Goal: Task Accomplishment & Management: Manage account settings

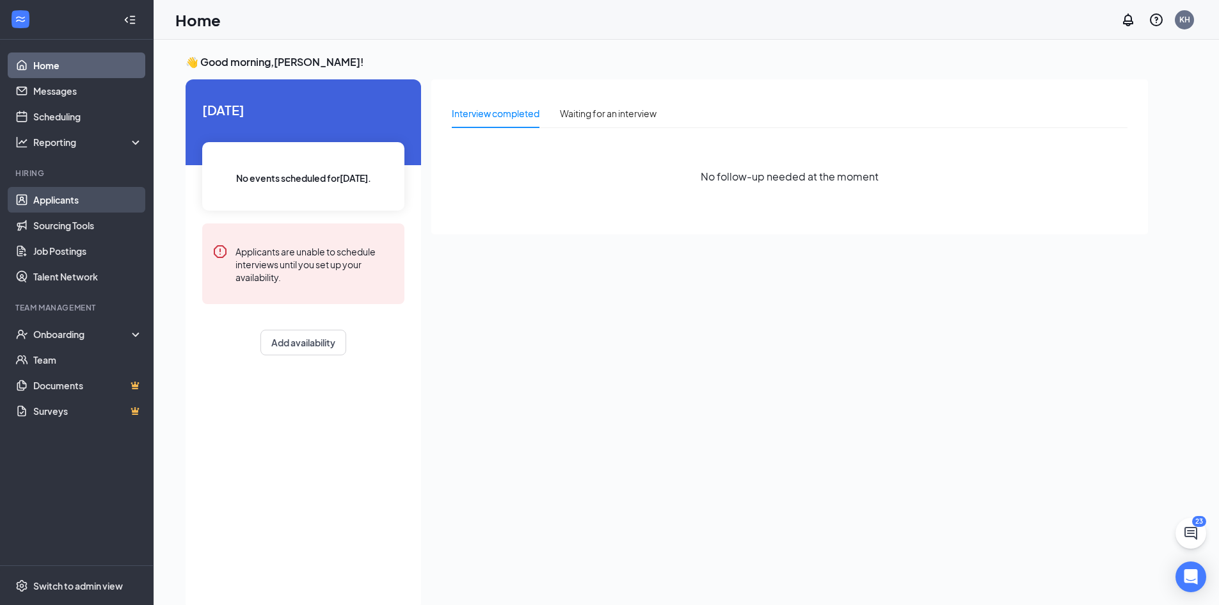
click at [75, 196] on link "Applicants" at bounding box center [87, 200] width 109 height 26
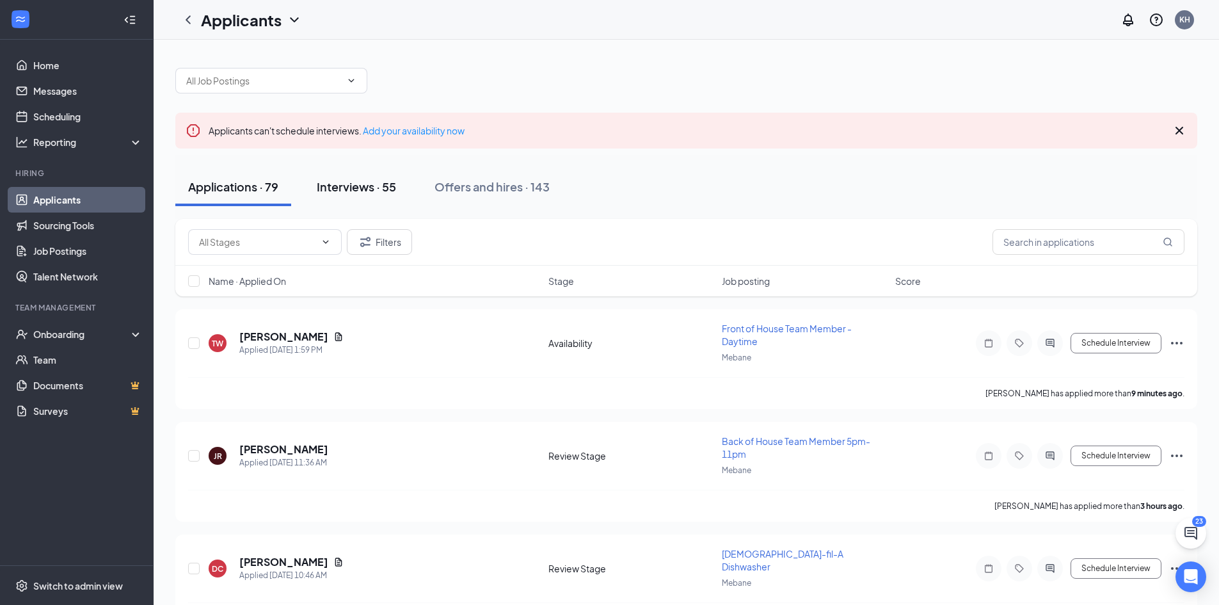
click at [362, 195] on button "Interviews · 55" at bounding box center [356, 187] width 105 height 38
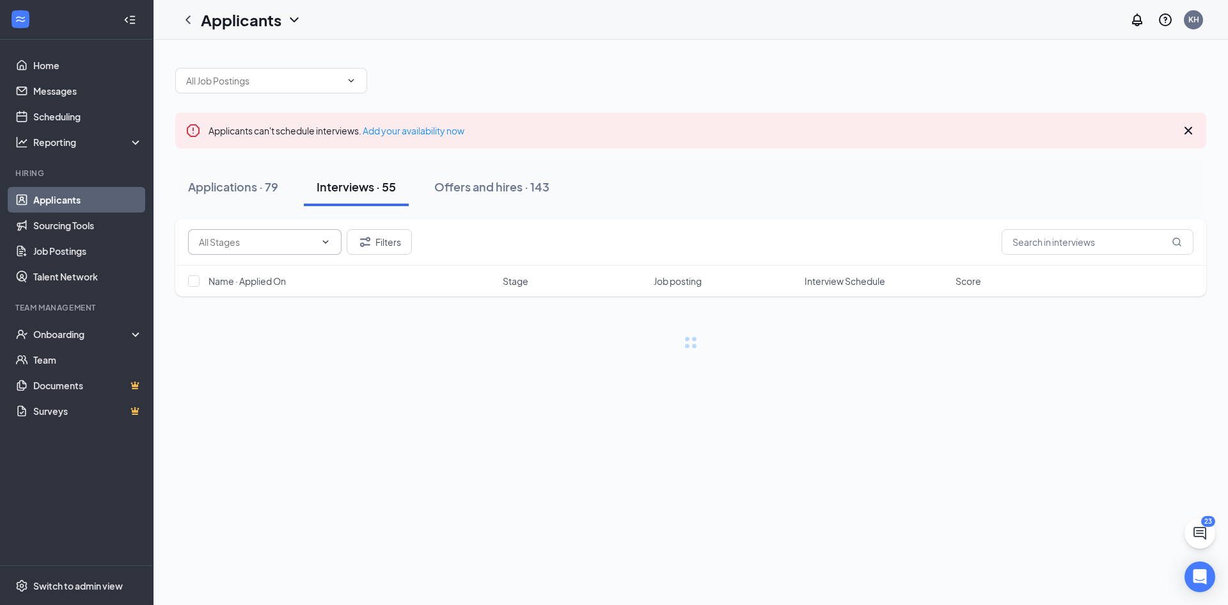
click at [236, 240] on input "text" at bounding box center [257, 242] width 116 height 14
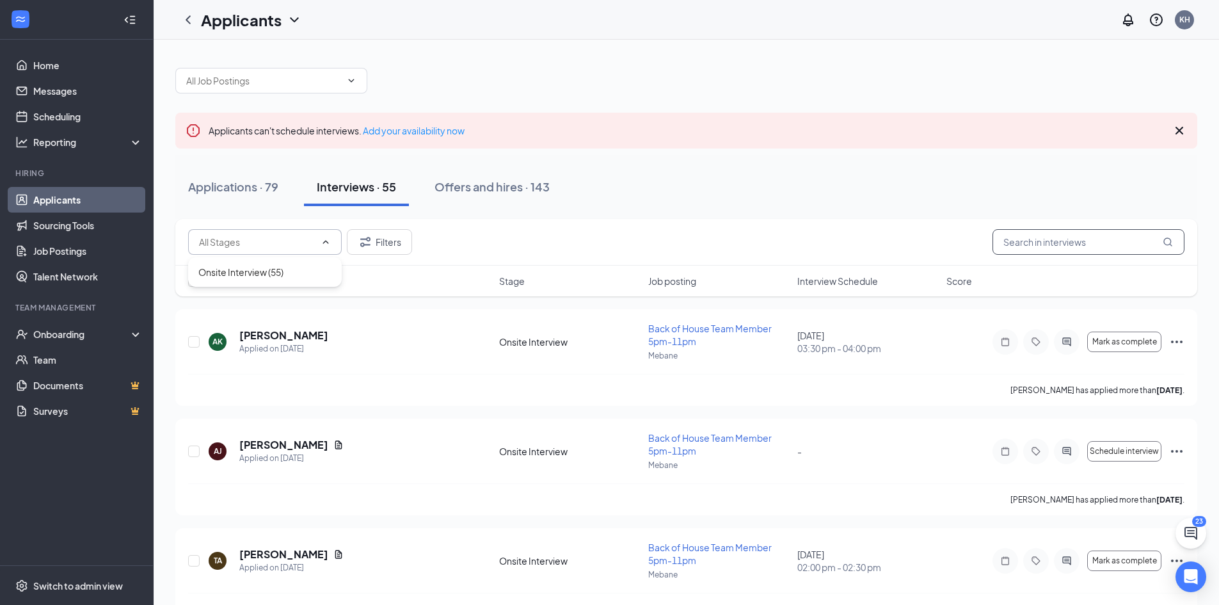
click at [1071, 240] on input "text" at bounding box center [1088, 242] width 192 height 26
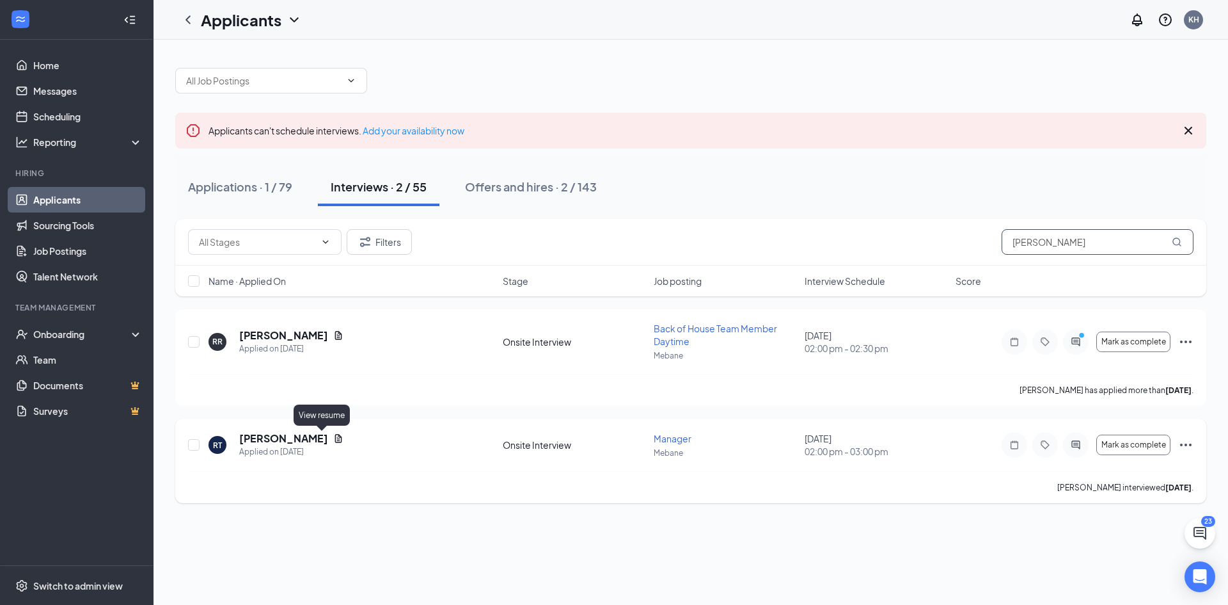
type input "[PERSON_NAME]"
click at [335, 437] on icon "Document" at bounding box center [338, 438] width 7 height 8
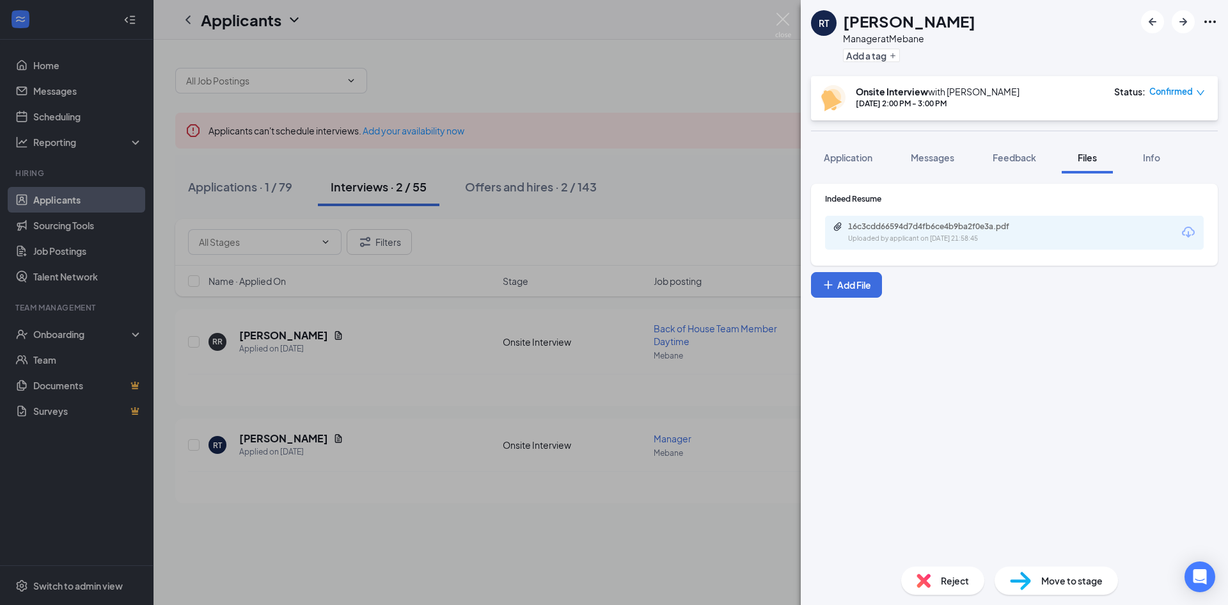
click at [911, 224] on div "16c3cdd66594d7d4fb6ce4b9ba2f0e3a.pdf" at bounding box center [937, 226] width 179 height 10
click at [782, 25] on img at bounding box center [783, 25] width 16 height 25
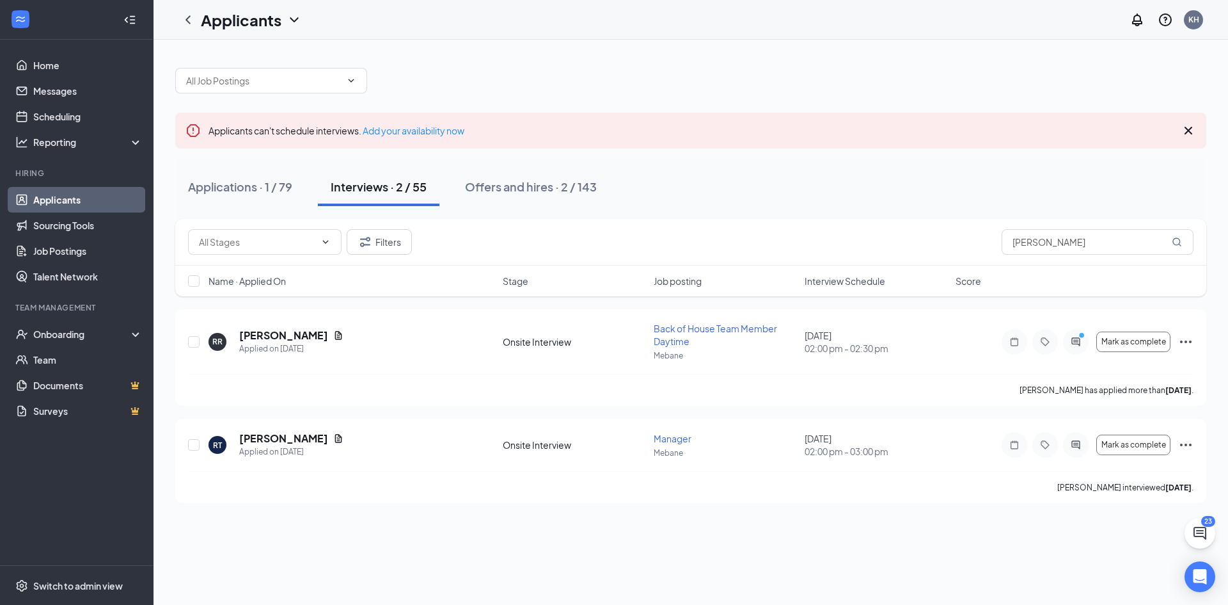
click at [36, 190] on link "Applicants" at bounding box center [87, 200] width 109 height 26
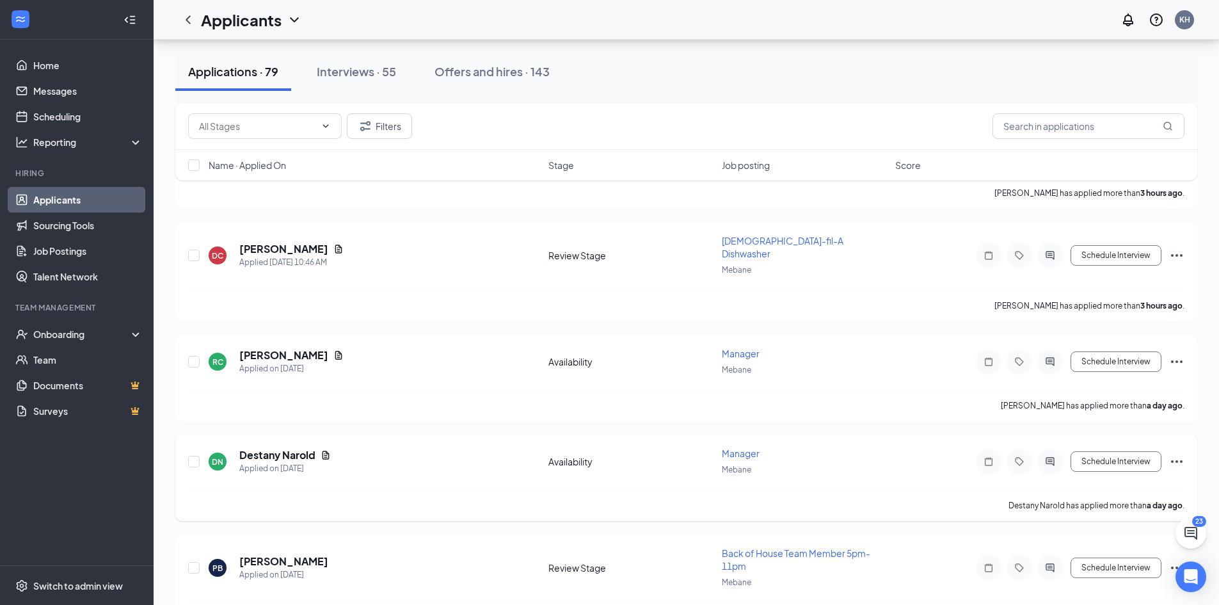
scroll to position [320, 0]
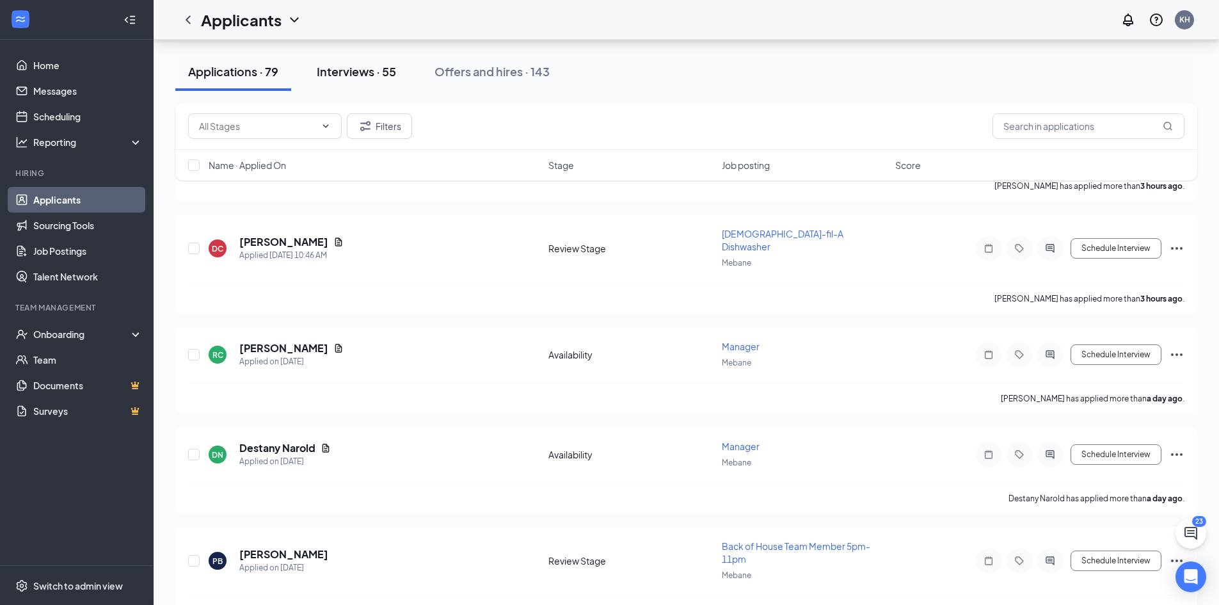
click at [341, 77] on div "Interviews · 55" at bounding box center [356, 71] width 79 height 16
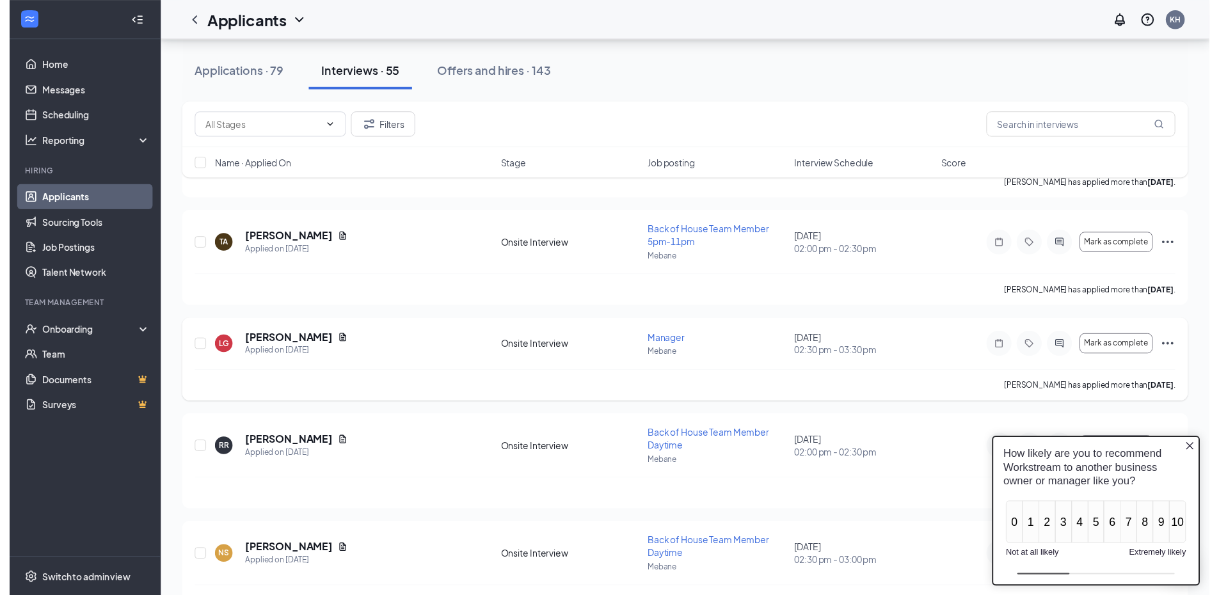
scroll to position [320, 0]
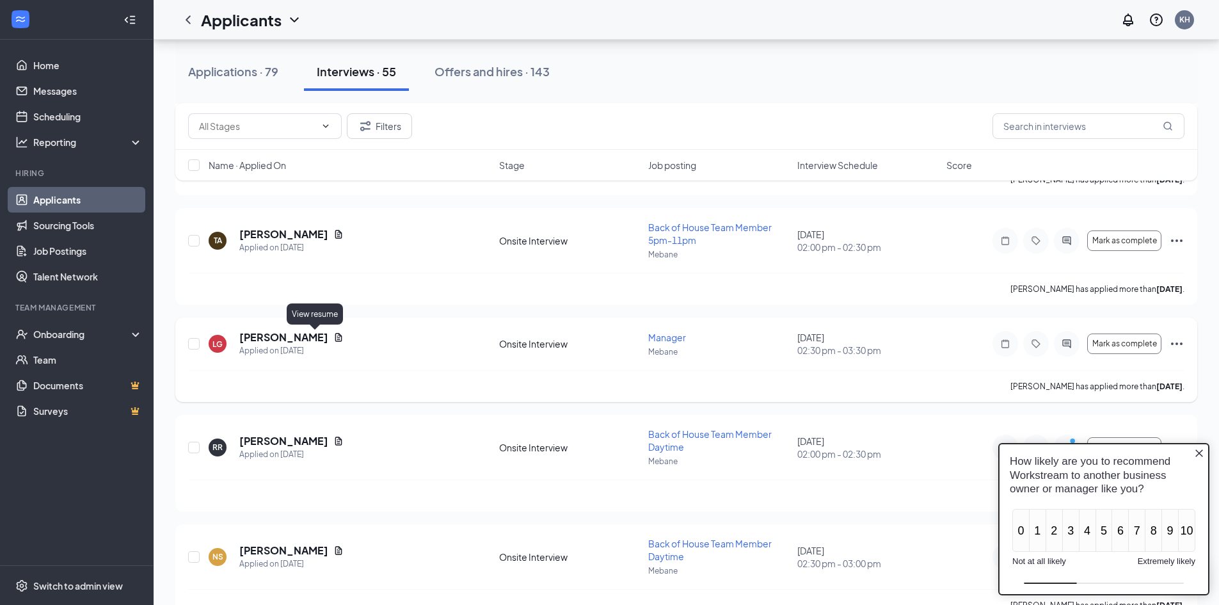
click at [333, 338] on icon "Document" at bounding box center [338, 337] width 10 height 10
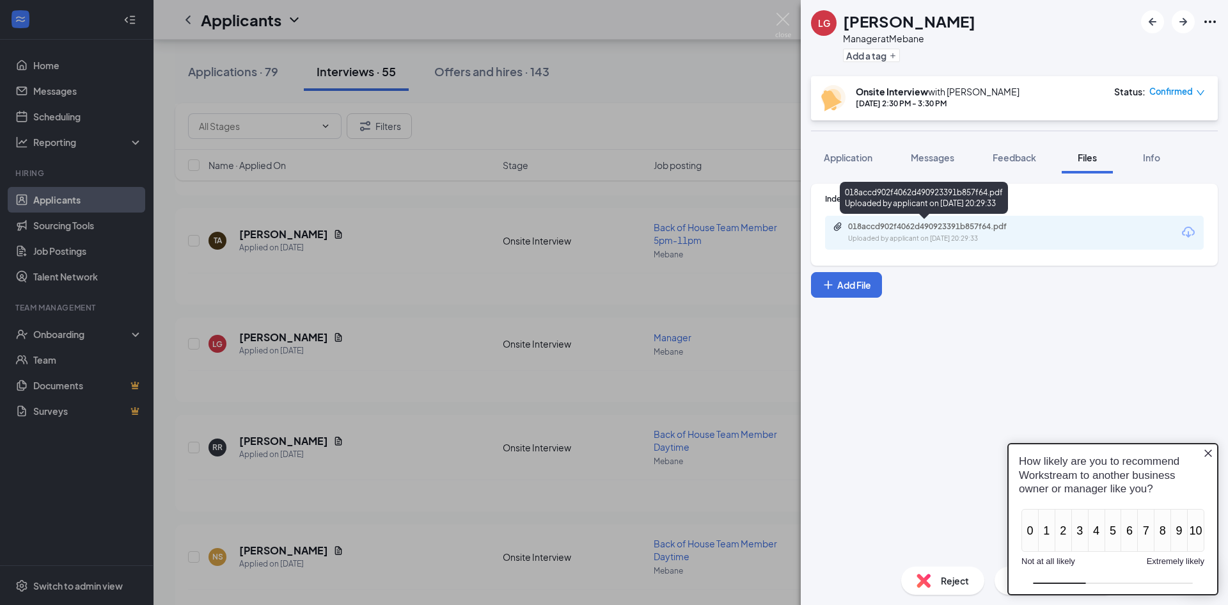
click at [930, 232] on div "018accd902f4062d490923391b857f64.pdf Uploaded by applicant on [DATE] 20:29:33" at bounding box center [936, 232] width 207 height 22
click at [664, 131] on div "LG [PERSON_NAME] Manager at Mebane Add a tag Onsite Interview with [PERSON_NAME…" at bounding box center [614, 302] width 1228 height 605
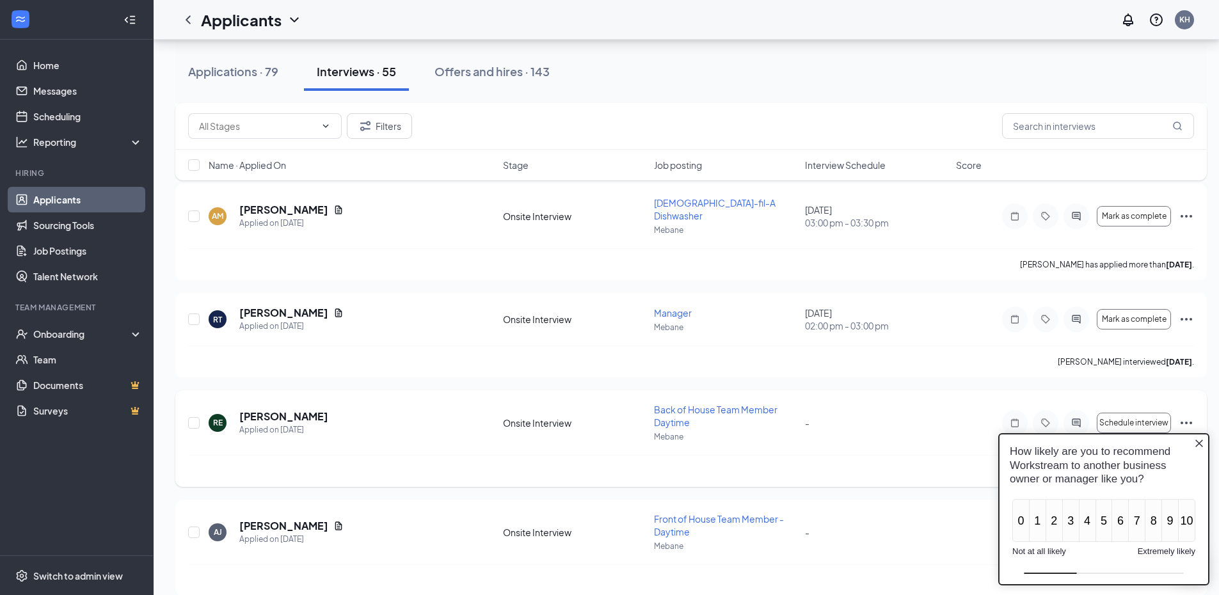
scroll to position [2175, 0]
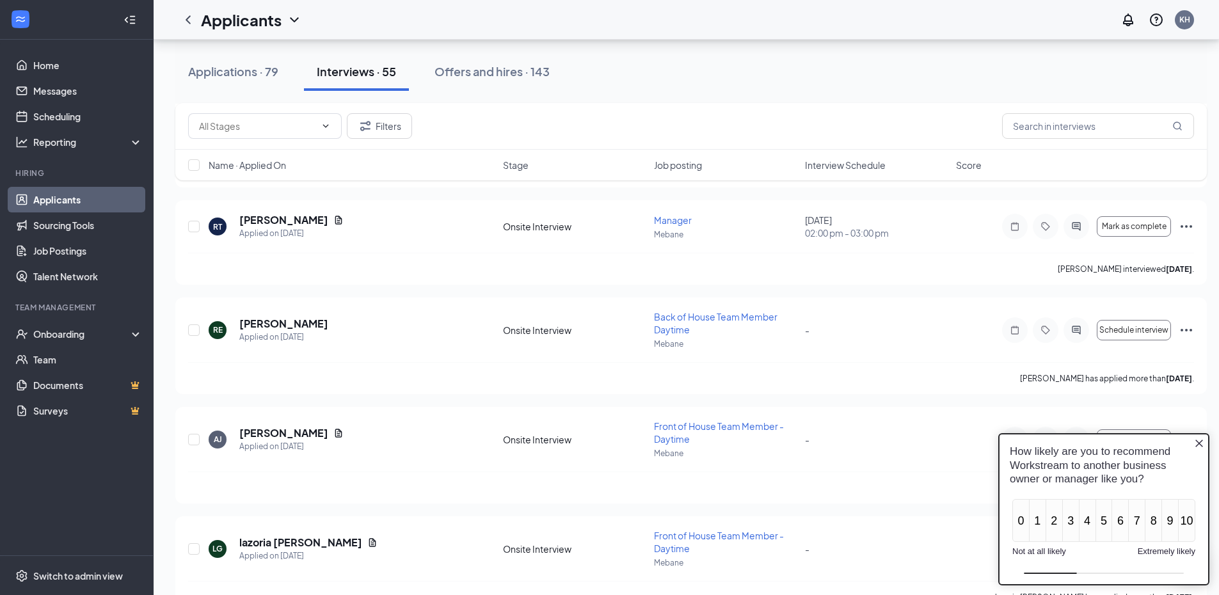
click at [1196, 443] on icon "Close button" at bounding box center [1199, 443] width 10 height 10
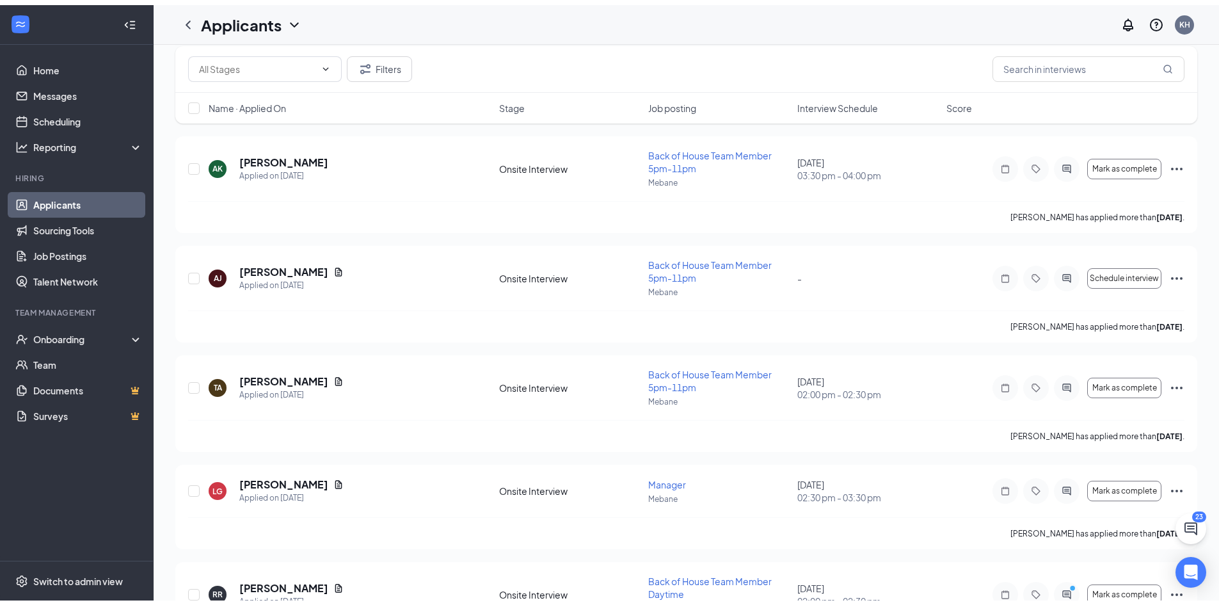
scroll to position [0, 0]
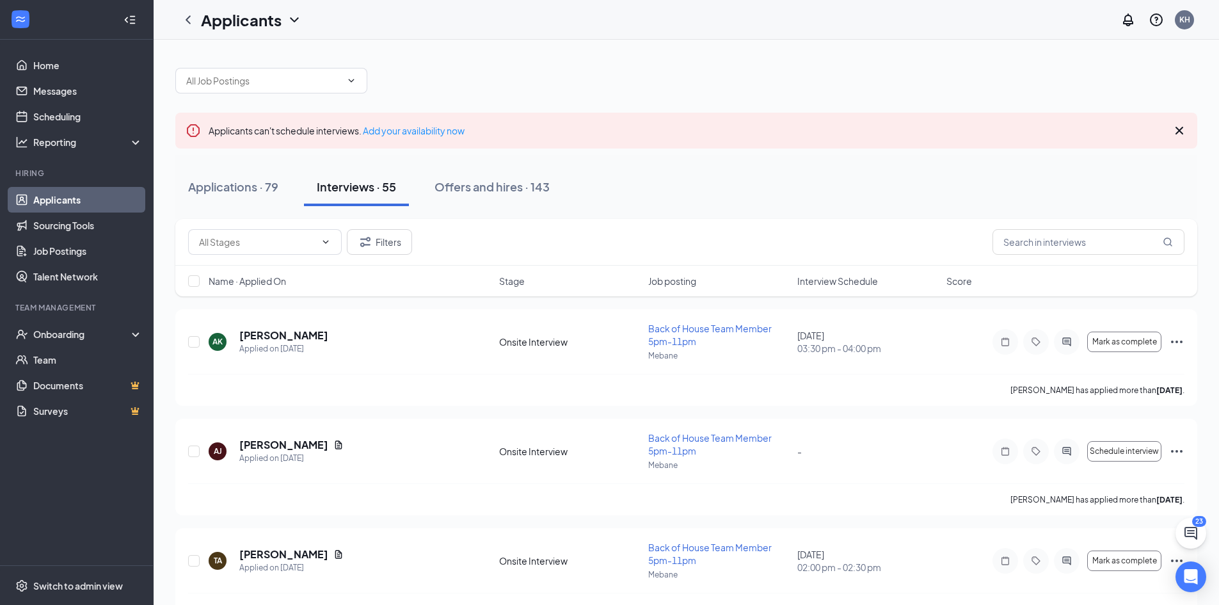
click at [1180, 131] on icon "Cross" at bounding box center [1179, 131] width 8 height 8
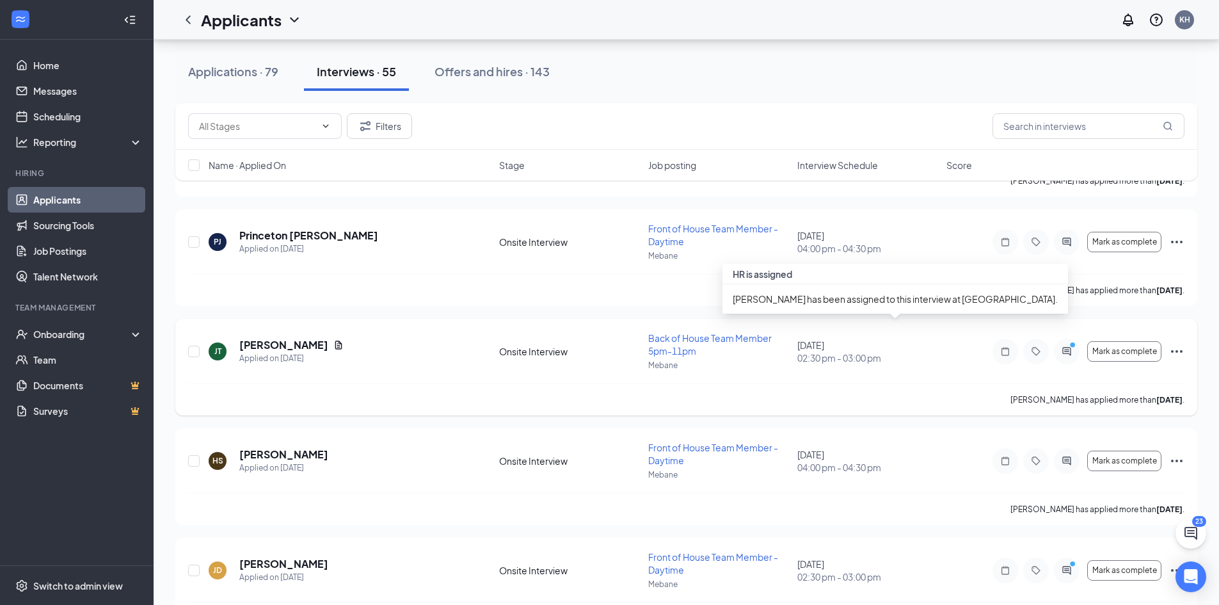
scroll to position [1024, 0]
